Goal: Task Accomplishment & Management: Manage account settings

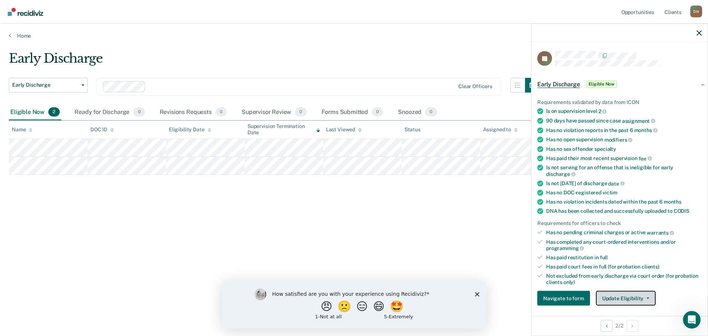
click at [633, 295] on button "Update Eligibility" at bounding box center [625, 298] width 60 height 15
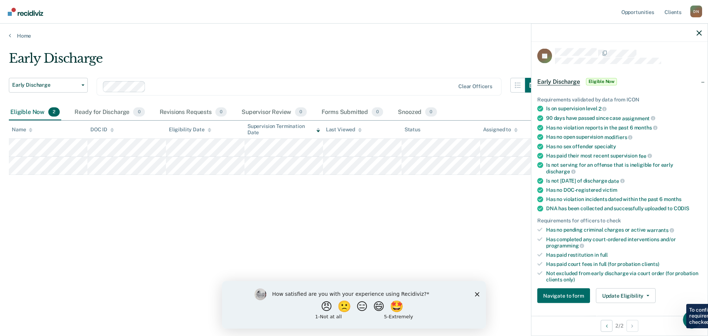
click at [664, 280] on div "Not excluded from early discharge via court order (for probation clients only)" at bounding box center [624, 276] width 156 height 13
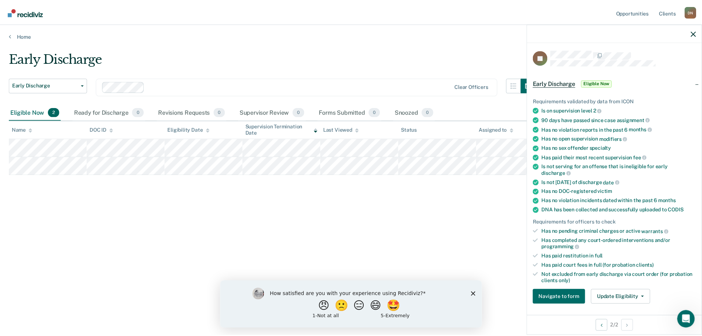
scroll to position [0, 0]
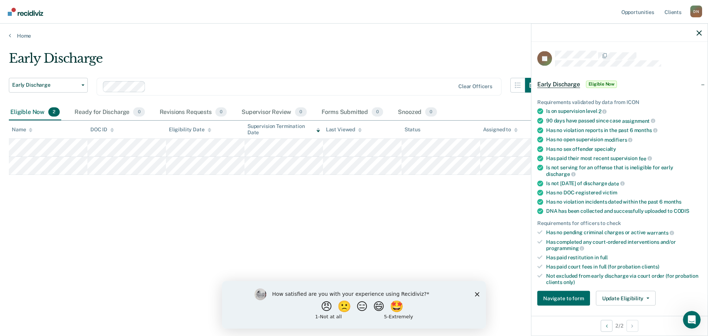
click at [612, 82] on span "Eligible Now" at bounding box center [601, 83] width 31 height 7
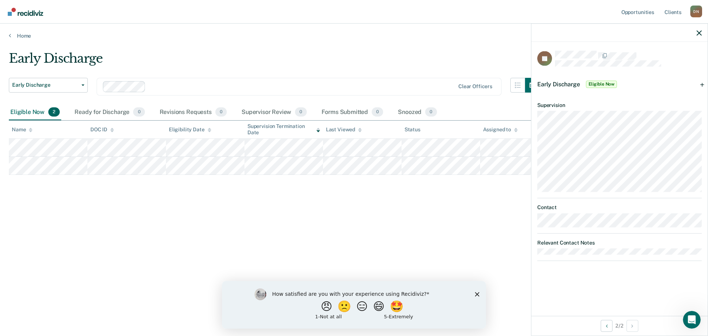
click at [102, 206] on div "Early Discharge Early Discharge Early Discharge Clear officers Eligible Now 2 R…" at bounding box center [354, 166] width 690 height 230
click at [700, 30] on icon "button" at bounding box center [698, 32] width 5 height 5
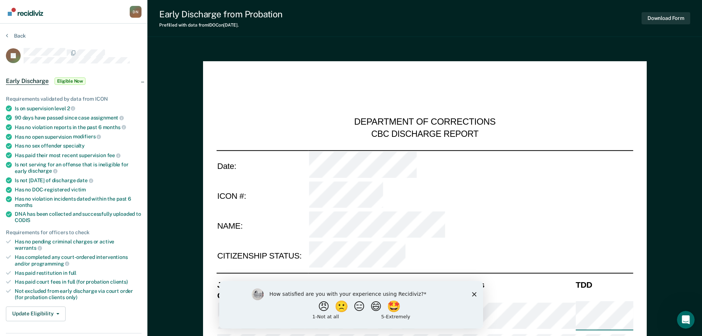
type textarea "x"
click at [10, 34] on button "Back" at bounding box center [16, 35] width 20 height 7
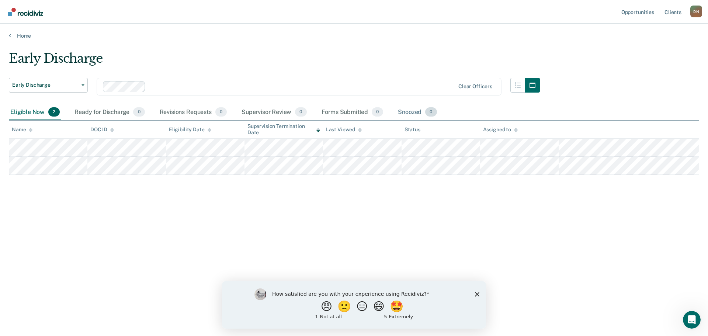
click at [406, 112] on div "Snoozed 0" at bounding box center [417, 112] width 42 height 16
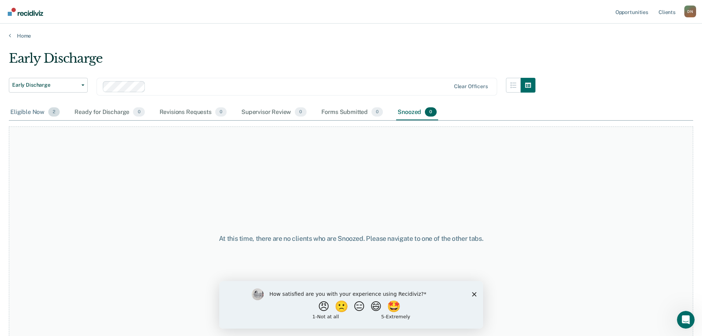
click at [17, 112] on div "Eligible Now 2" at bounding box center [35, 112] width 52 height 16
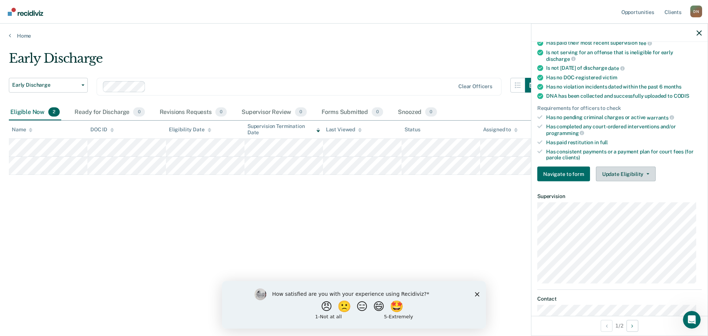
scroll to position [198, 0]
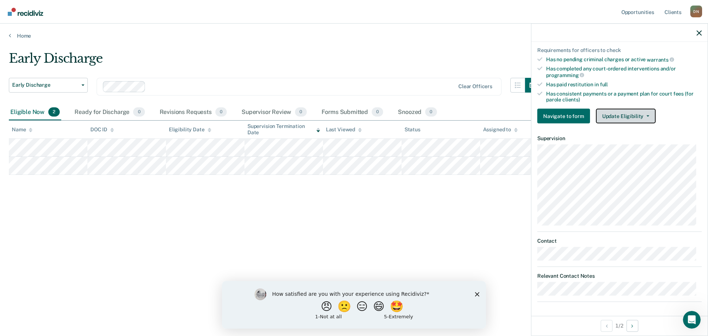
click at [643, 114] on button "Update Eligibility" at bounding box center [625, 116] width 60 height 15
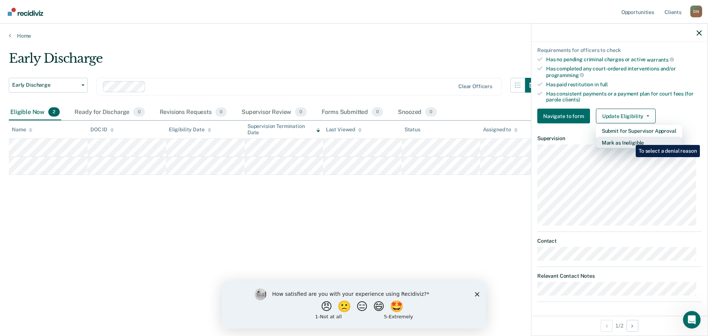
click at [630, 139] on button "Mark as Ineligible" at bounding box center [638, 143] width 86 height 12
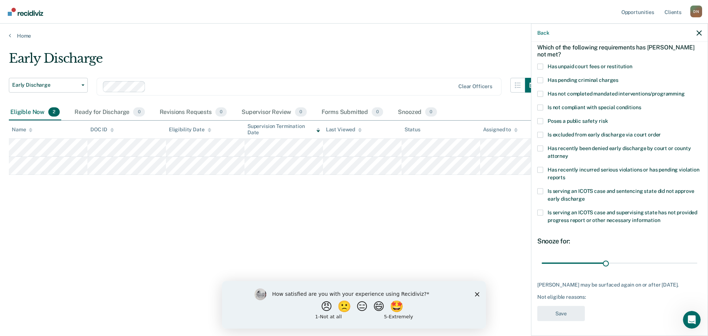
click at [540, 63] on span at bounding box center [540, 66] width 6 height 6
click at [632, 63] on input "Has unpaid court fees or restitution" at bounding box center [632, 63] width 0 height 0
click at [559, 314] on button "Save" at bounding box center [561, 312] width 48 height 15
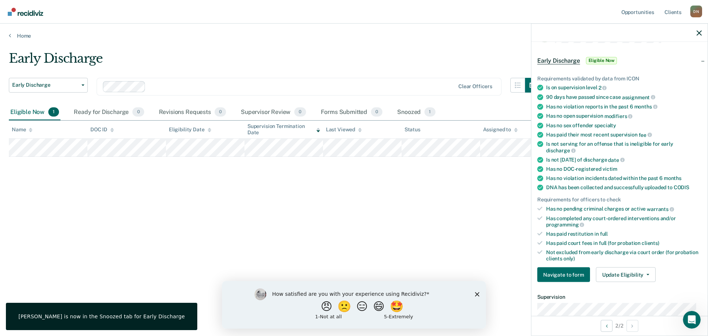
scroll to position [0, 0]
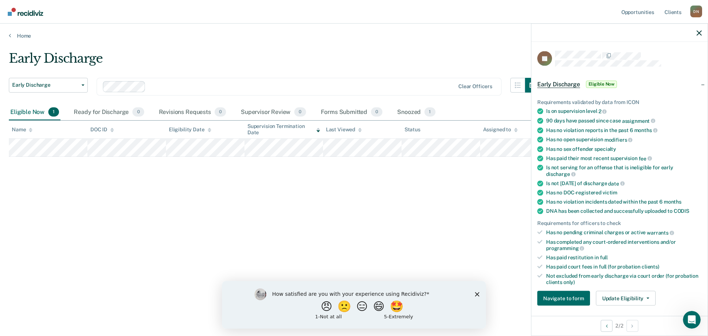
click at [609, 81] on span "Eligible Now" at bounding box center [601, 83] width 31 height 7
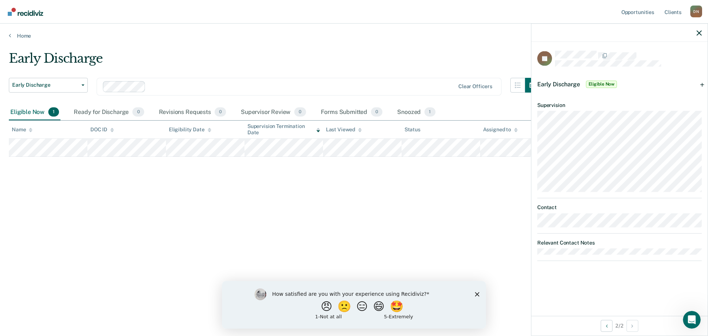
click at [703, 84] on div "Early Discharge Eligible Now" at bounding box center [619, 84] width 176 height 24
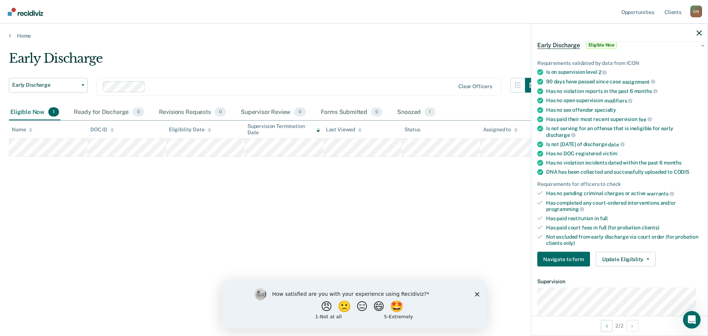
scroll to position [175, 0]
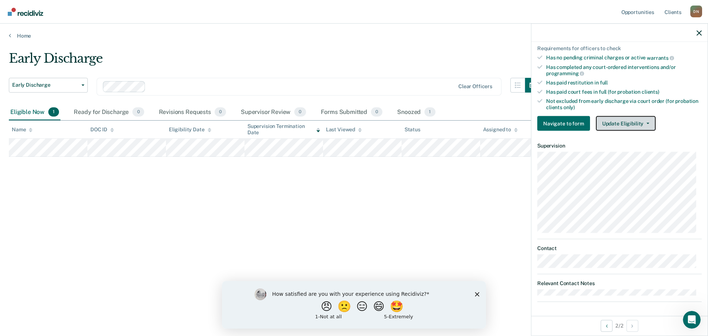
click at [643, 121] on button "Update Eligibility" at bounding box center [625, 123] width 60 height 15
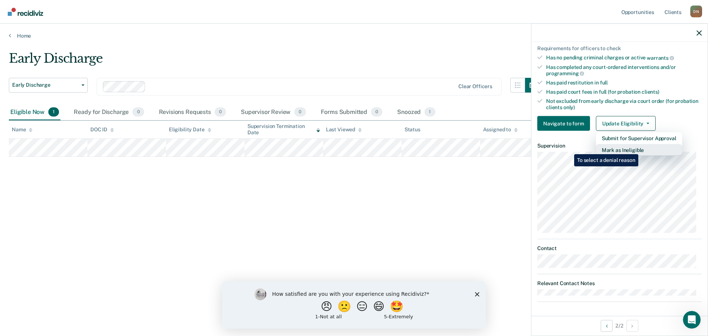
click at [639, 149] on button "Mark as Ineligible" at bounding box center [638, 150] width 86 height 12
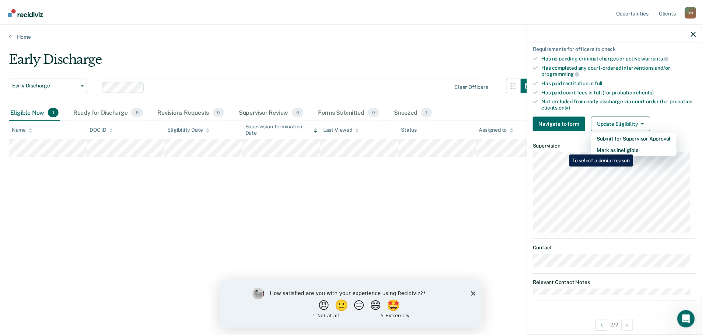
scroll to position [34, 0]
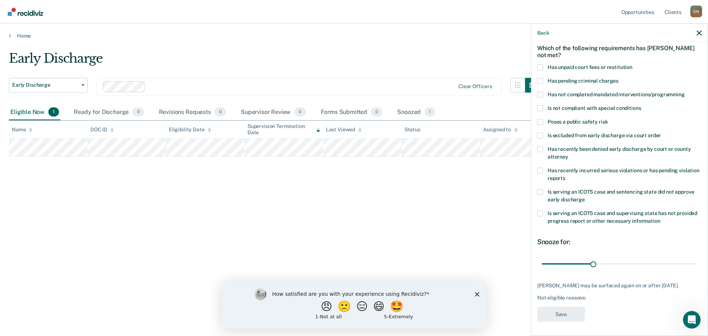
click at [541, 213] on span at bounding box center [540, 213] width 6 height 6
click at [660, 218] on input "Is serving an ICOTS case and supervising state has not provided progress report…" at bounding box center [660, 218] width 0 height 0
click at [539, 192] on span at bounding box center [540, 192] width 6 height 6
click at [584, 196] on input "Is serving an ICOTS case and sentencing state did not approve early discharge" at bounding box center [584, 196] width 0 height 0
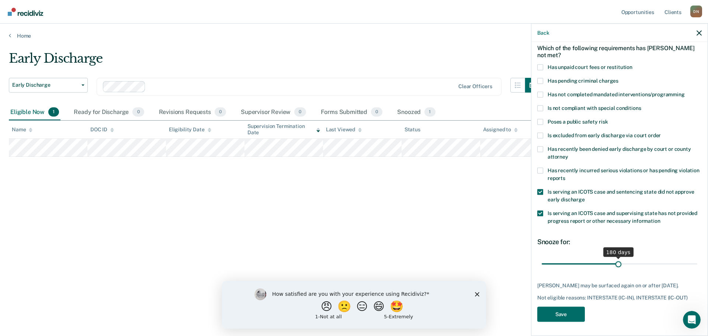
drag, startPoint x: 558, startPoint y: 266, endPoint x: 615, endPoint y: 263, distance: 57.6
type input "180"
click at [615, 263] on input "range" at bounding box center [619, 263] width 156 height 13
click at [567, 310] on button "Save" at bounding box center [561, 313] width 48 height 15
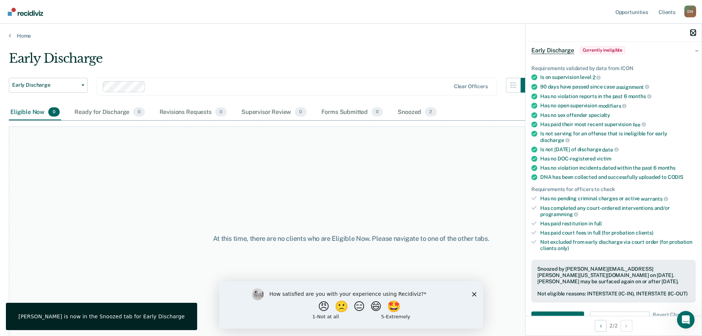
click at [694, 31] on icon "button" at bounding box center [693, 32] width 5 height 5
